Goal: Book appointment/travel/reservation

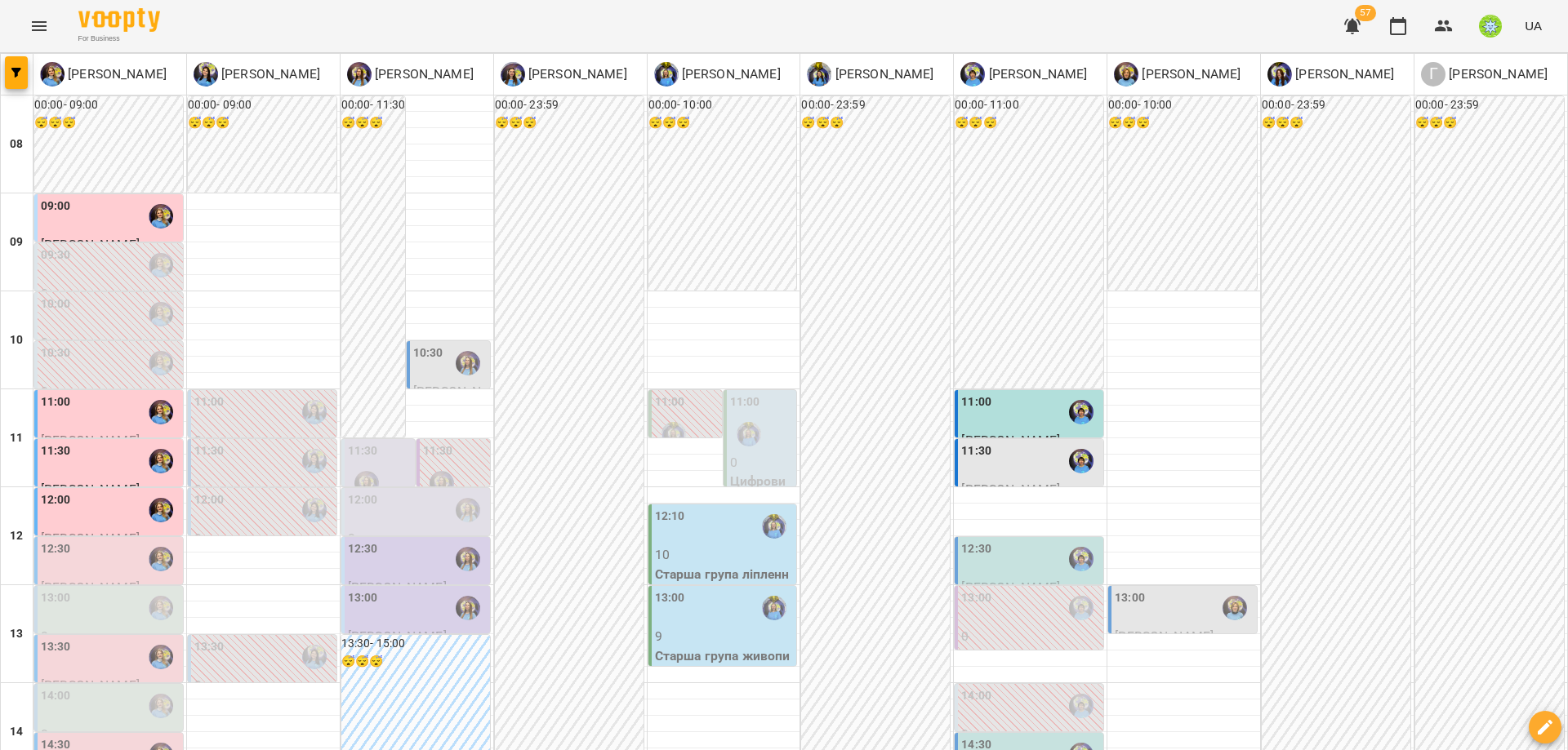
scroll to position [378, 0]
click at [69, 737] on div "14:30" at bounding box center [110, 755] width 138 height 38
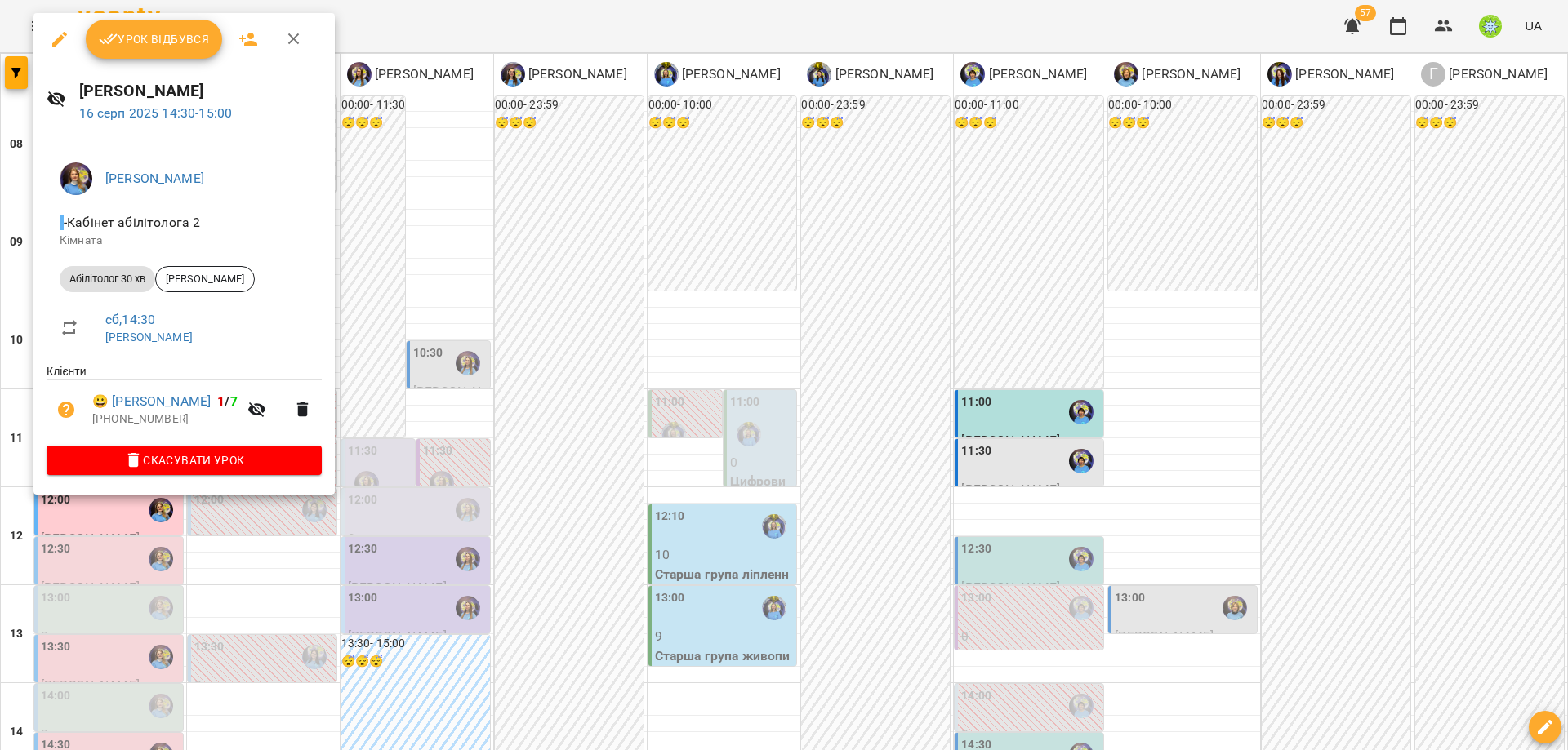
click at [597, 485] on div at bounding box center [784, 375] width 1568 height 750
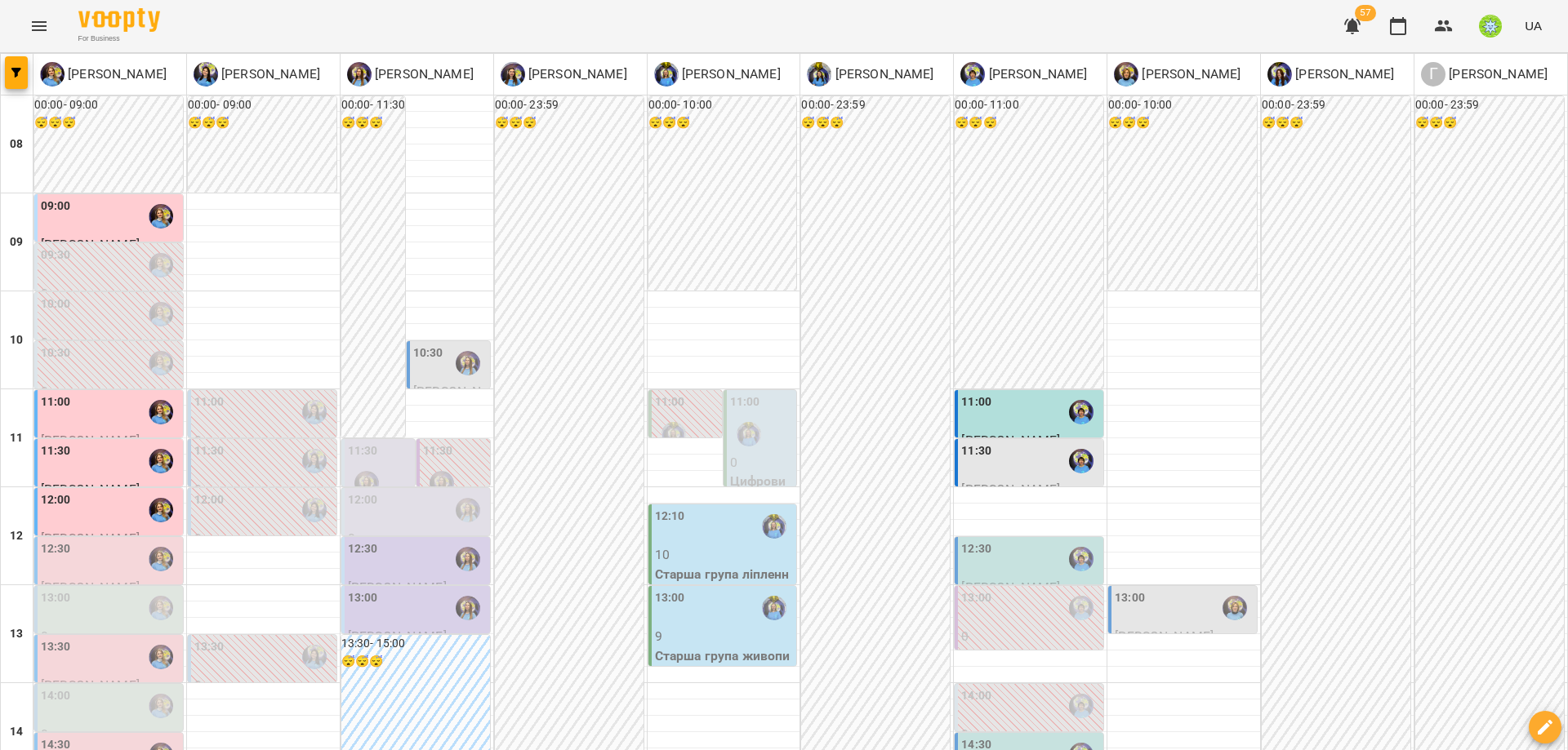
scroll to position [66, 0]
click at [412, 589] on div "13:00" at bounding box center [417, 608] width 138 height 38
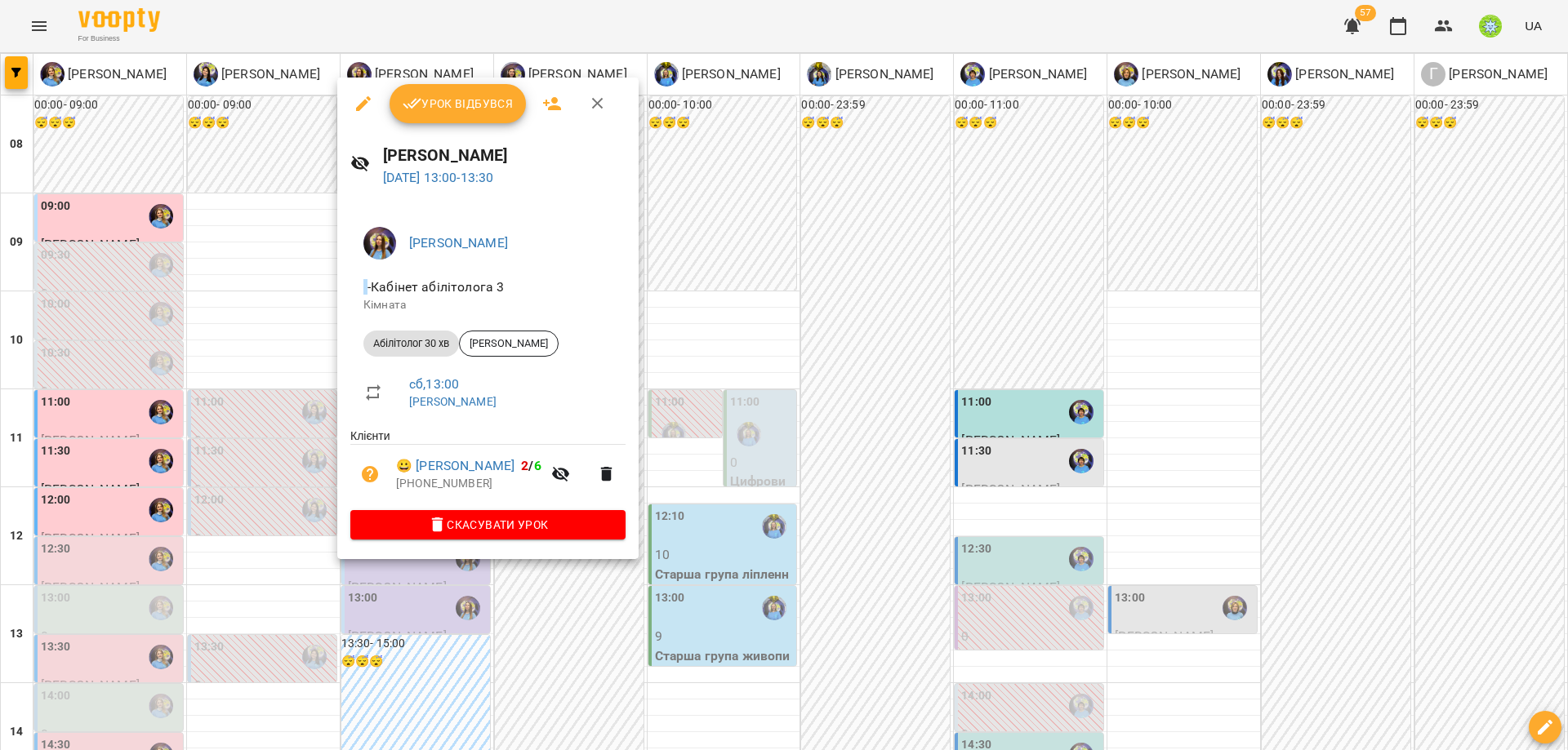
click at [607, 616] on div at bounding box center [784, 375] width 1568 height 750
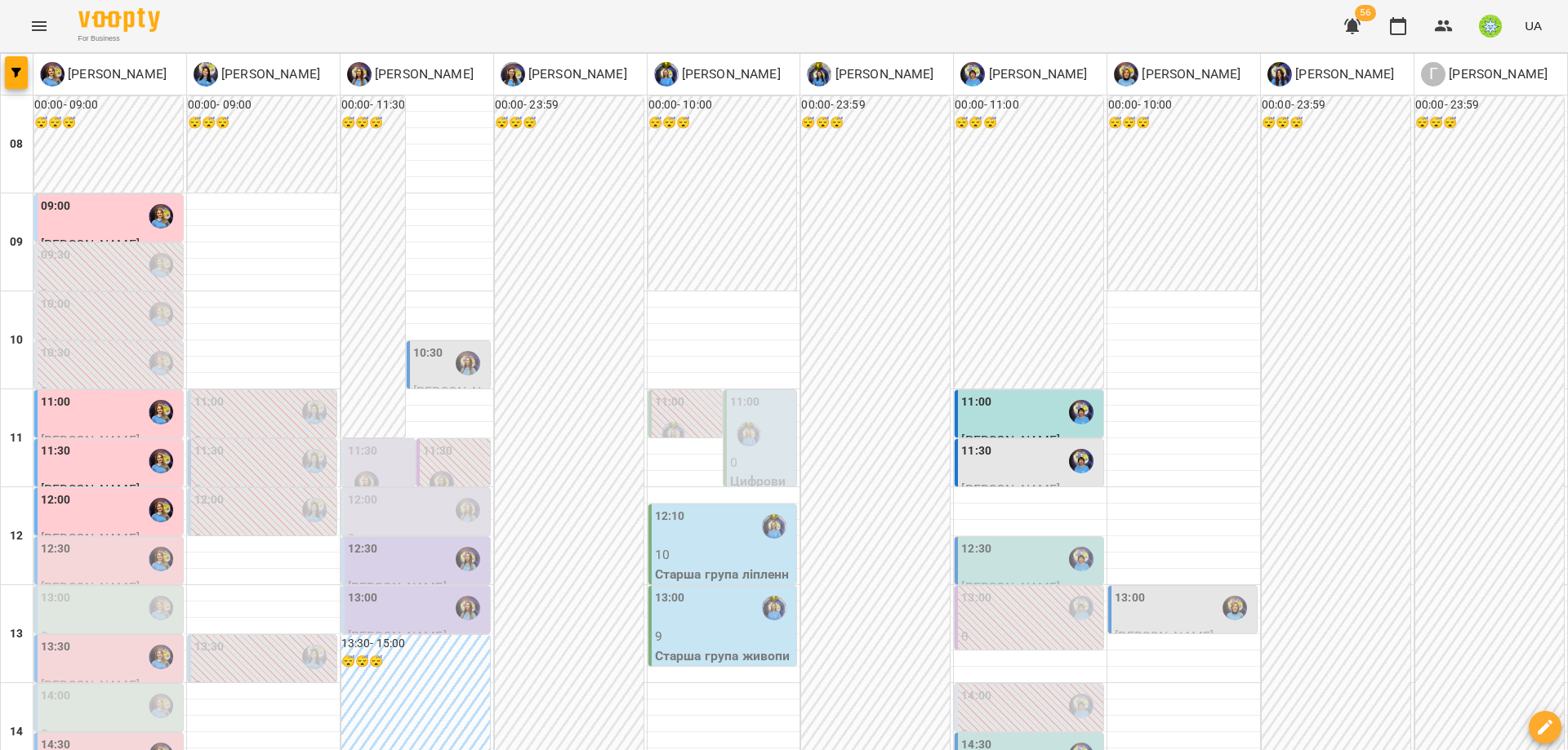
scroll to position [216, 0]
click at [1013, 737] on div "14:30" at bounding box center [1030, 755] width 138 height 38
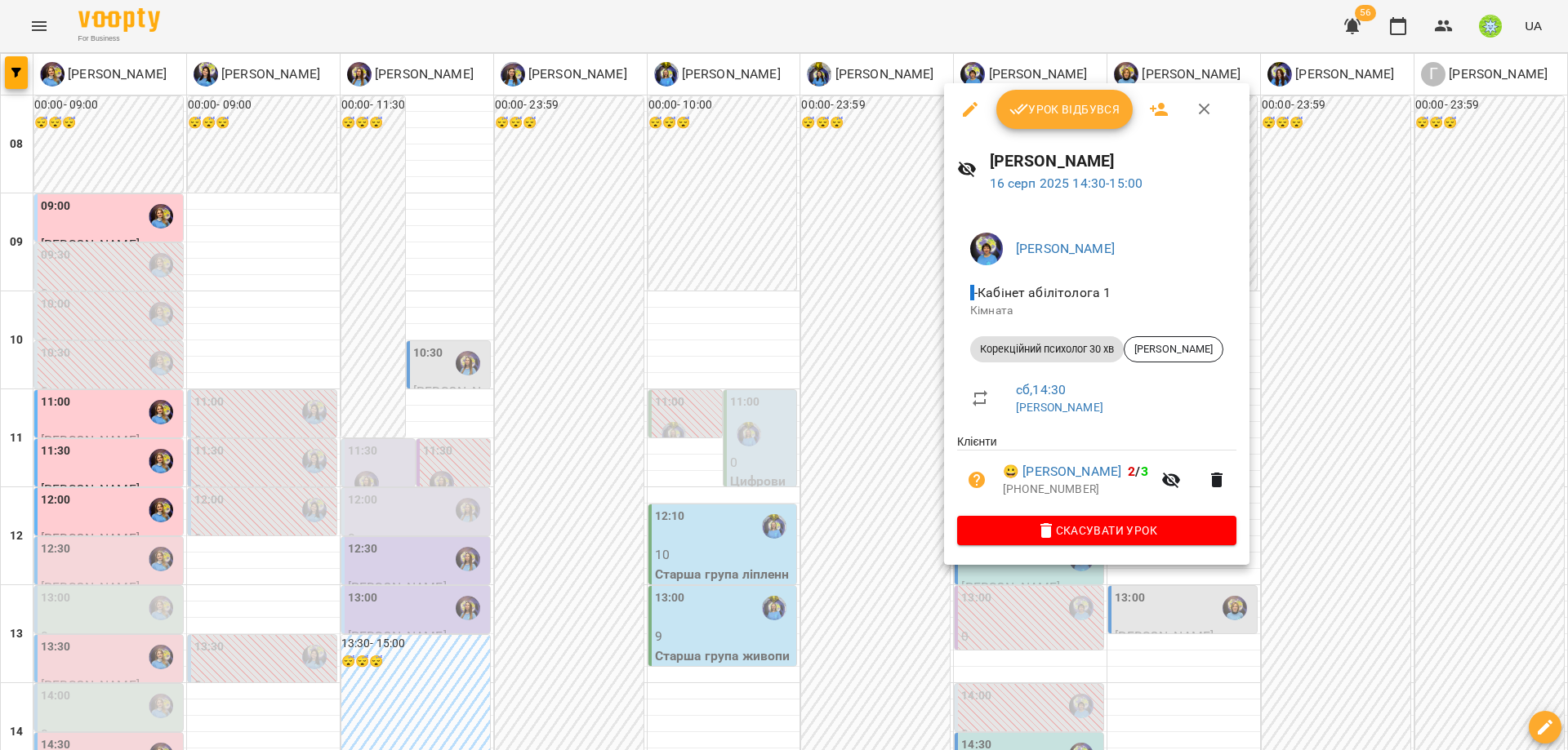
click at [1344, 600] on div at bounding box center [784, 375] width 1568 height 750
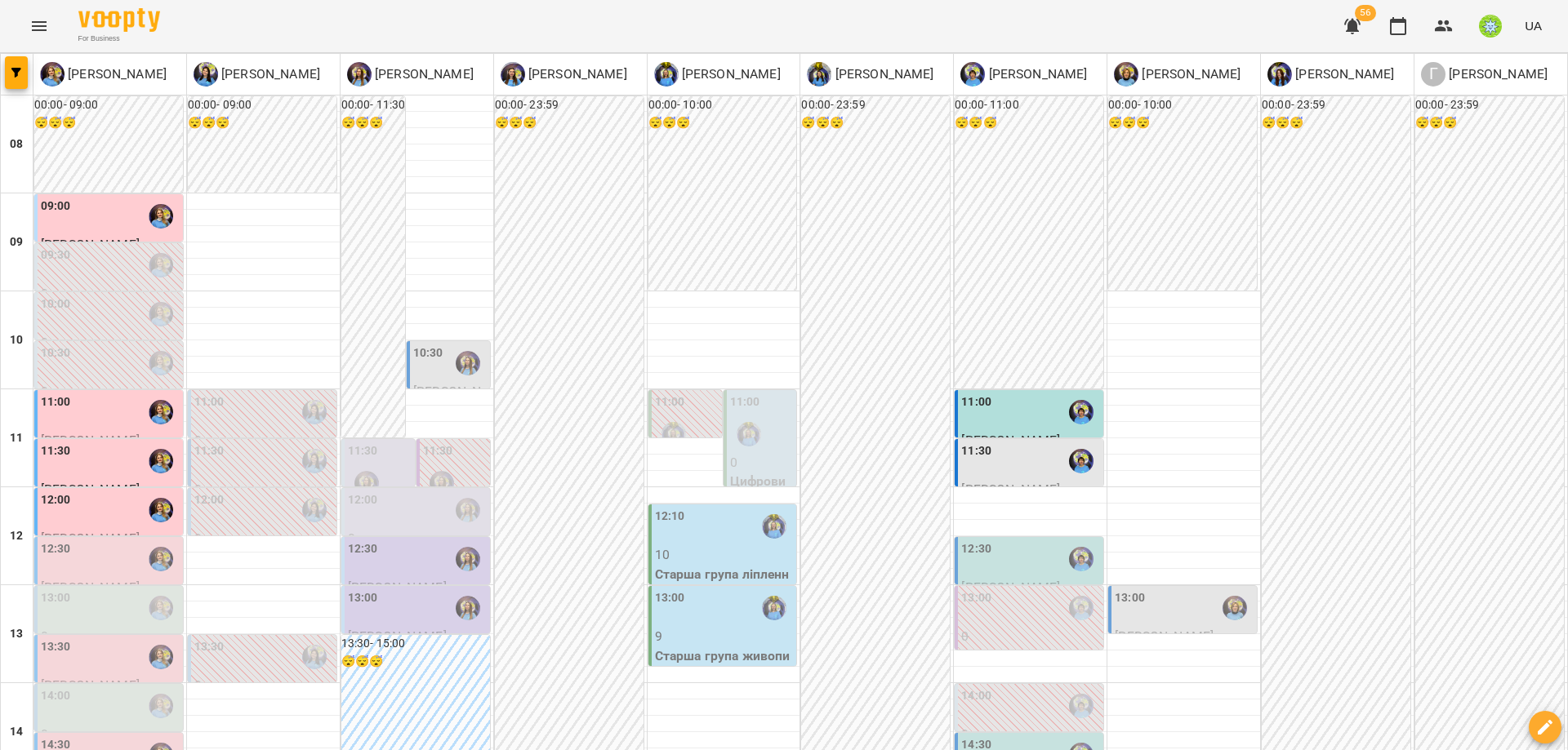
scroll to position [0, 0]
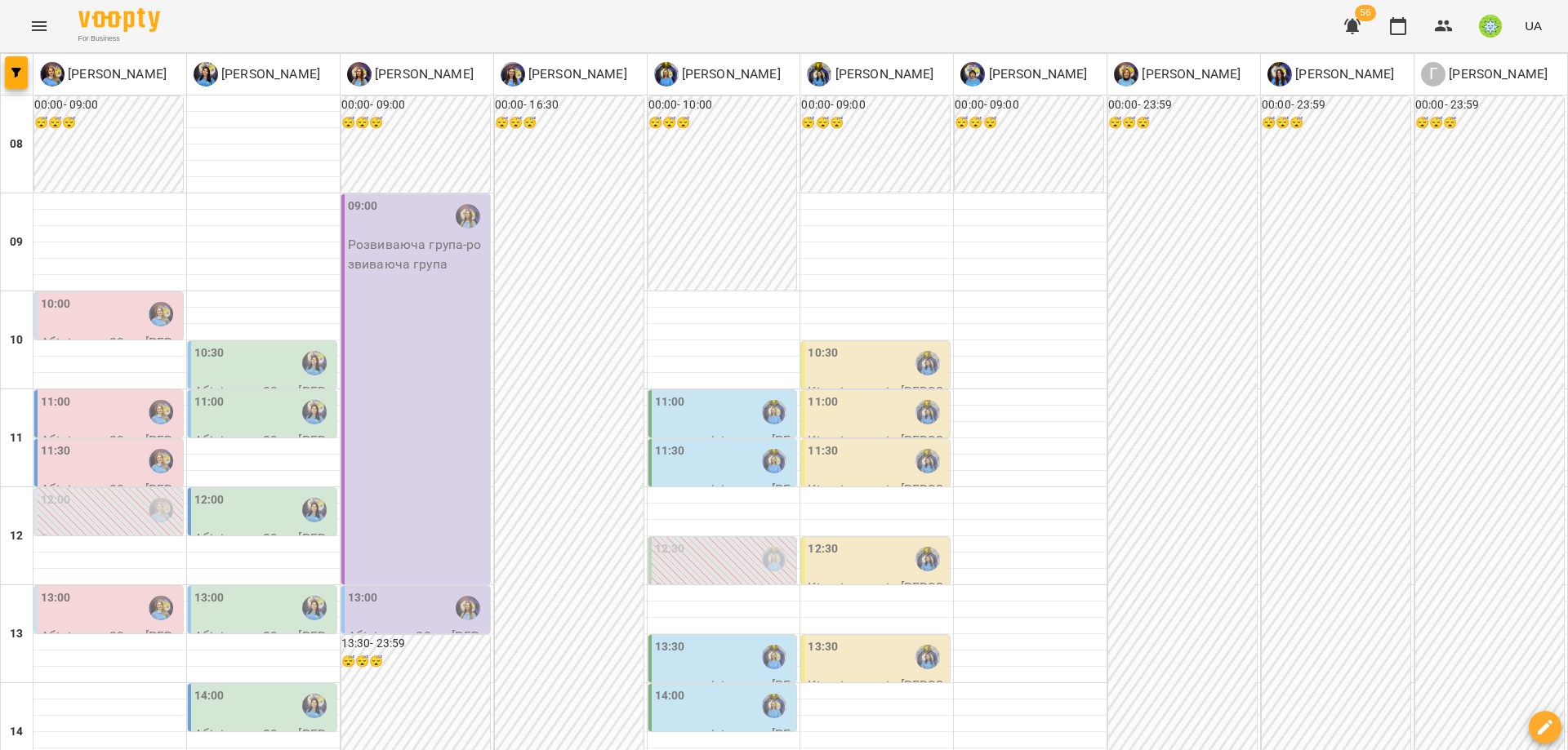
scroll to position [4, 0]
